Goal: Find specific page/section: Find specific page/section

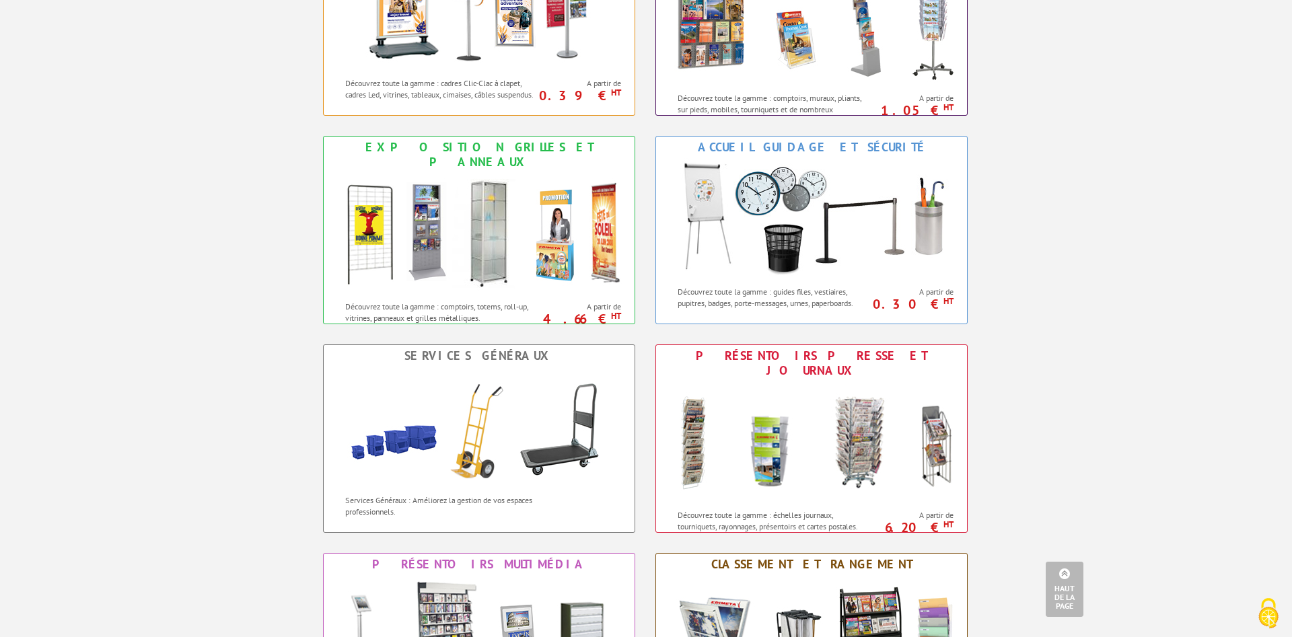
scroll to position [412, 0]
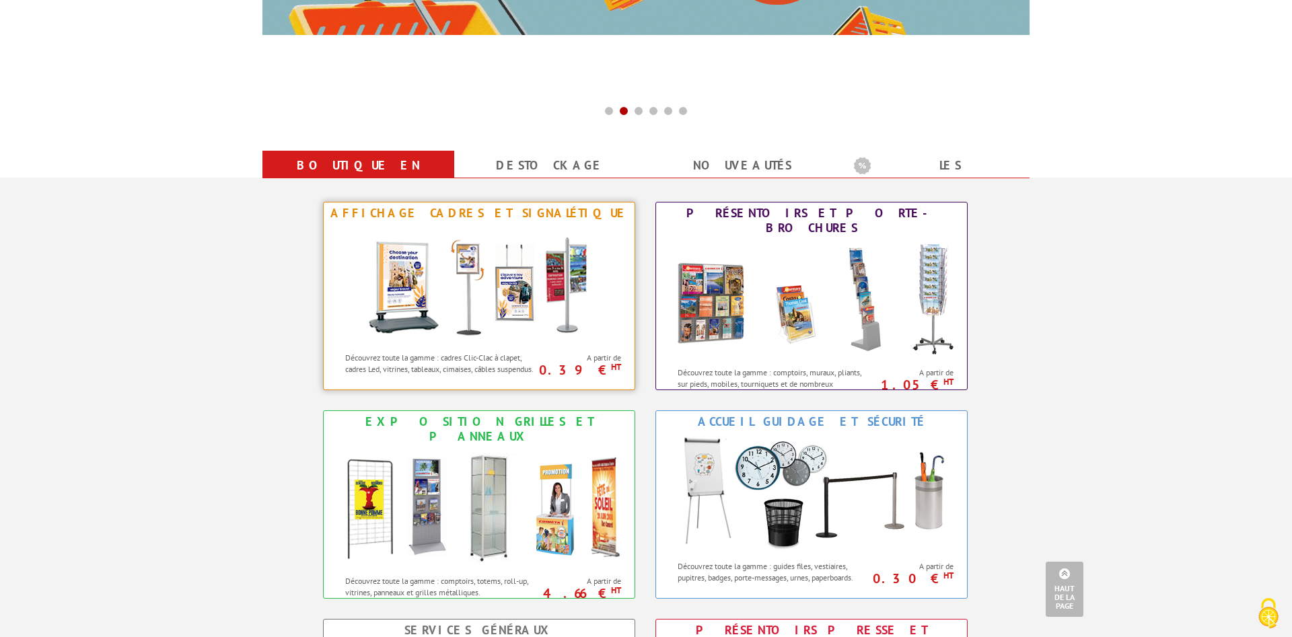
click at [507, 292] on img at bounding box center [479, 284] width 249 height 121
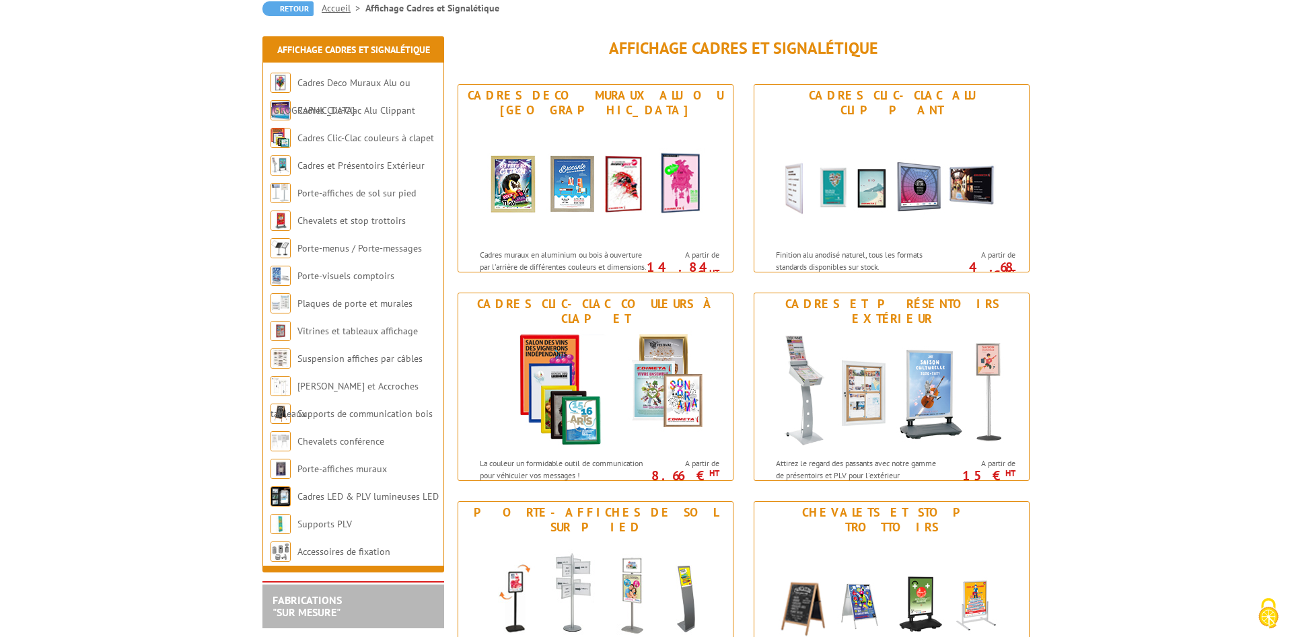
scroll to position [206, 0]
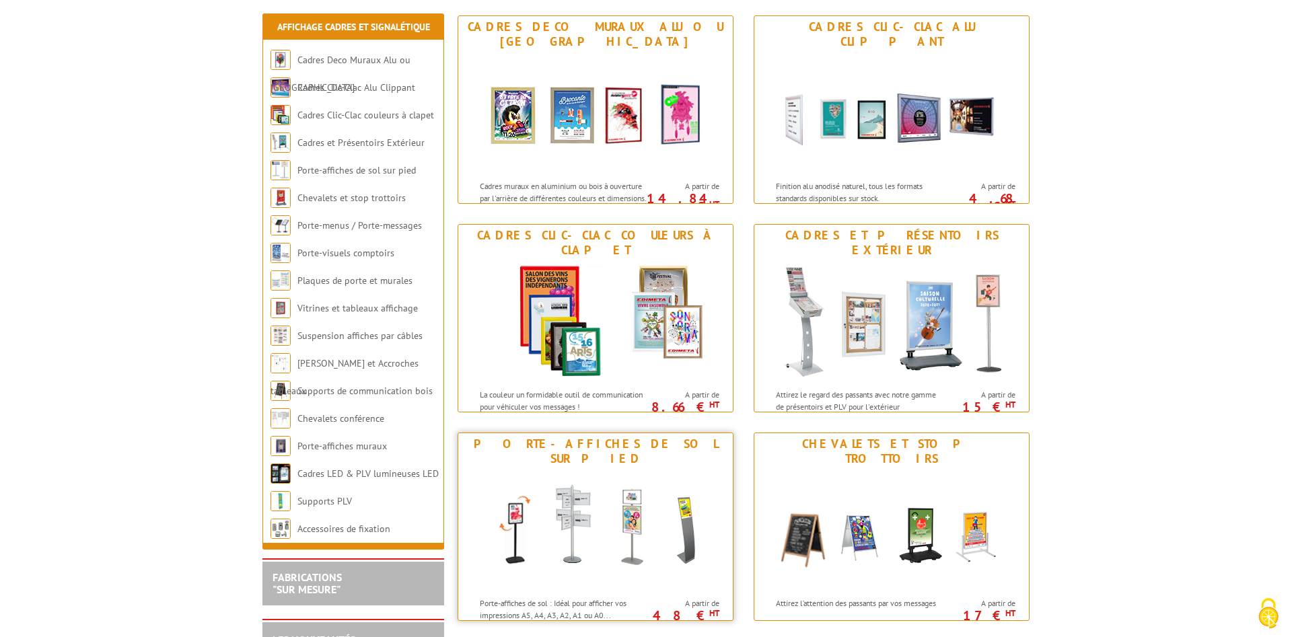
click at [606, 509] on img at bounding box center [595, 530] width 249 height 121
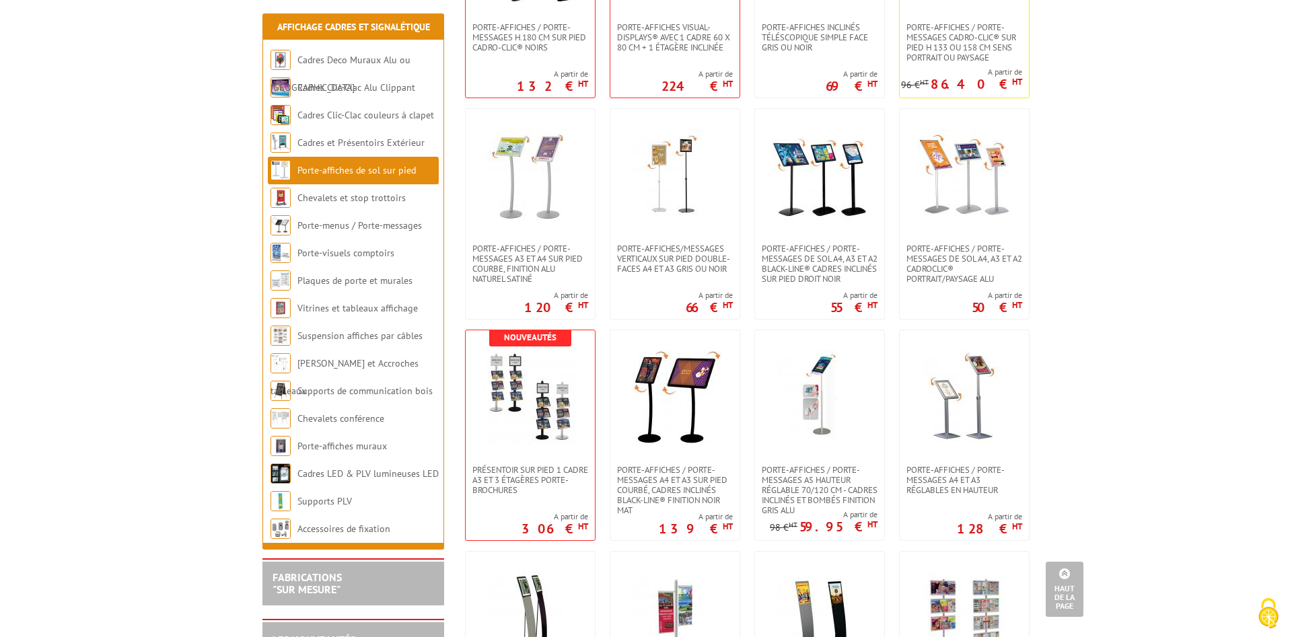
scroll to position [1235, 0]
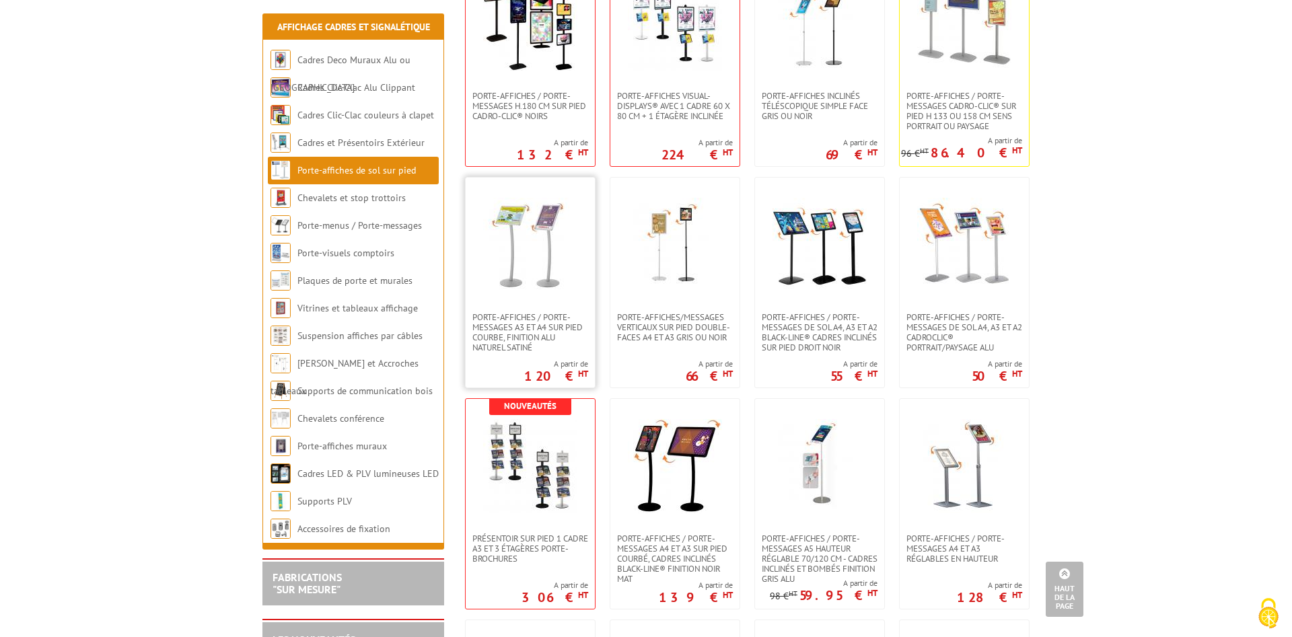
click at [535, 287] on img at bounding box center [530, 245] width 94 height 94
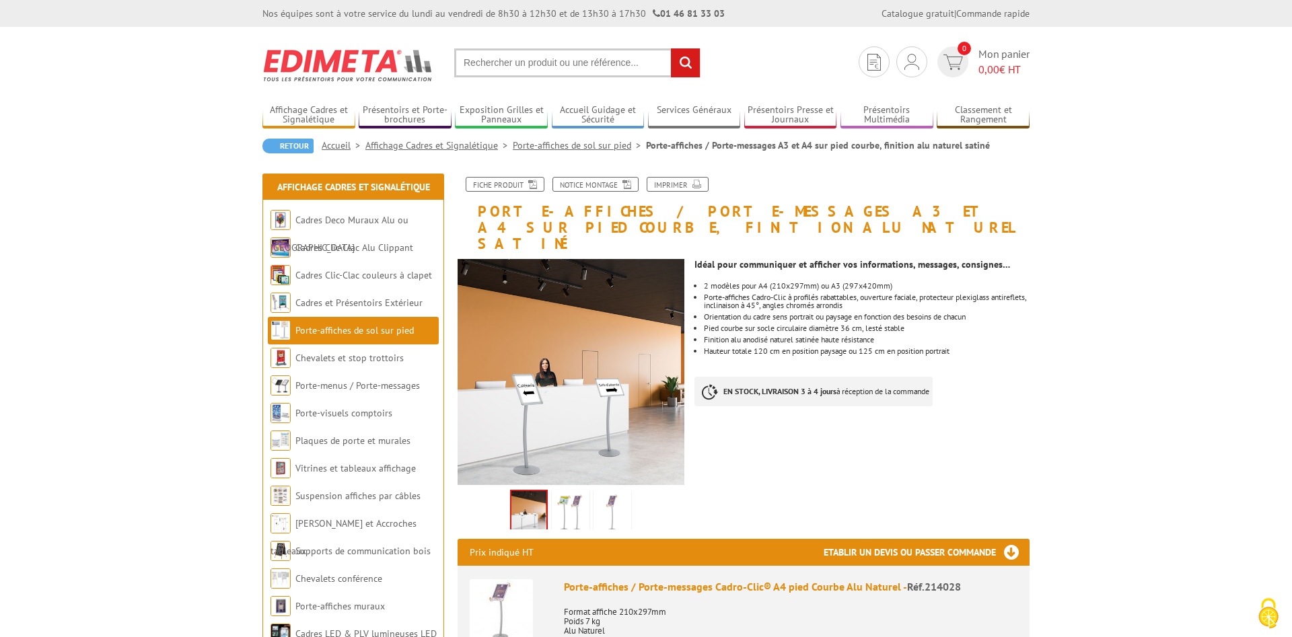
click at [511, 63] on input "text" at bounding box center [577, 62] width 246 height 29
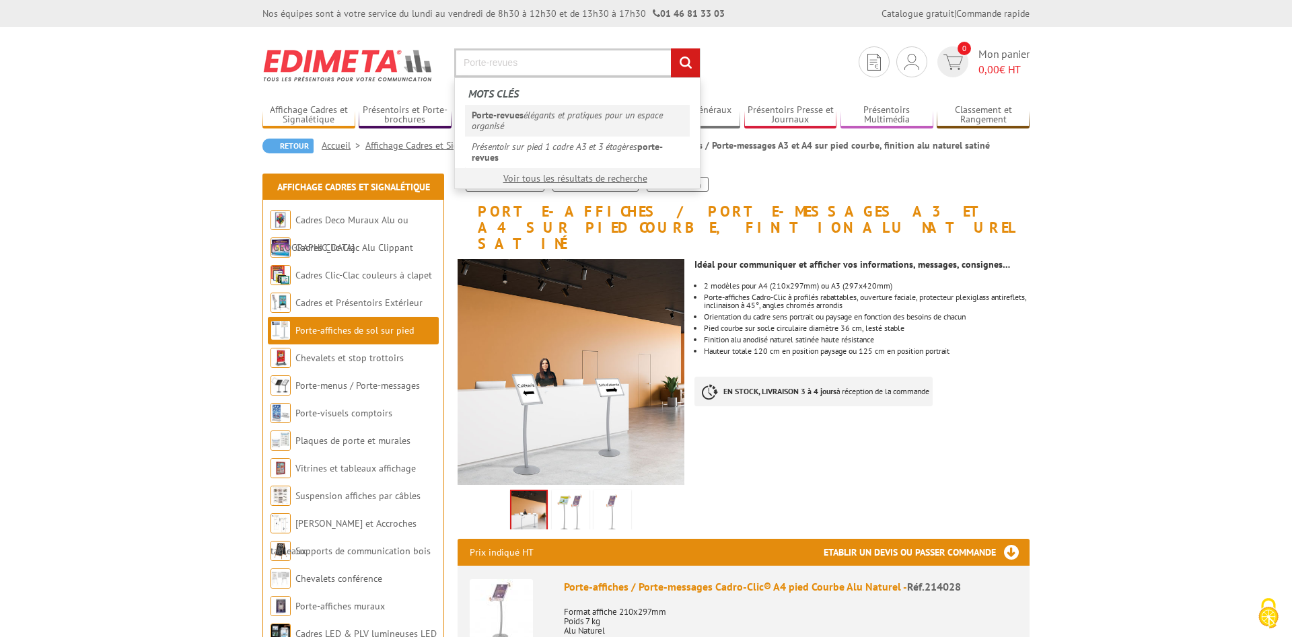
type input "Porte-revues"
click at [572, 106] on link "Porte-revues élégants et pratiques pour un espace organisé" at bounding box center [577, 120] width 225 height 31
